Goal: Information Seeking & Learning: Find specific fact

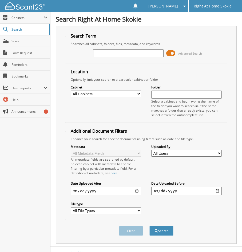
click at [107, 52] on input "text" at bounding box center [128, 53] width 70 height 8
type input "[PERSON_NAME]"
click at [149, 226] on button "Search" at bounding box center [161, 231] width 24 height 10
click at [62, 49] on div "Search Term Searches all cabinets, folders, files, metadata, and keywords [PERS…" at bounding box center [146, 135] width 181 height 218
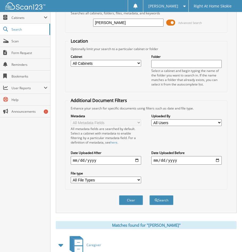
scroll to position [64, 0]
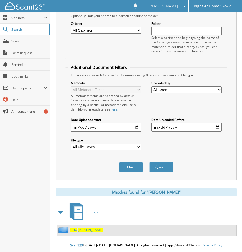
click at [80, 230] on span "[PERSON_NAME]" at bounding box center [90, 230] width 25 height 5
